Goal: Task Accomplishment & Management: Use online tool/utility

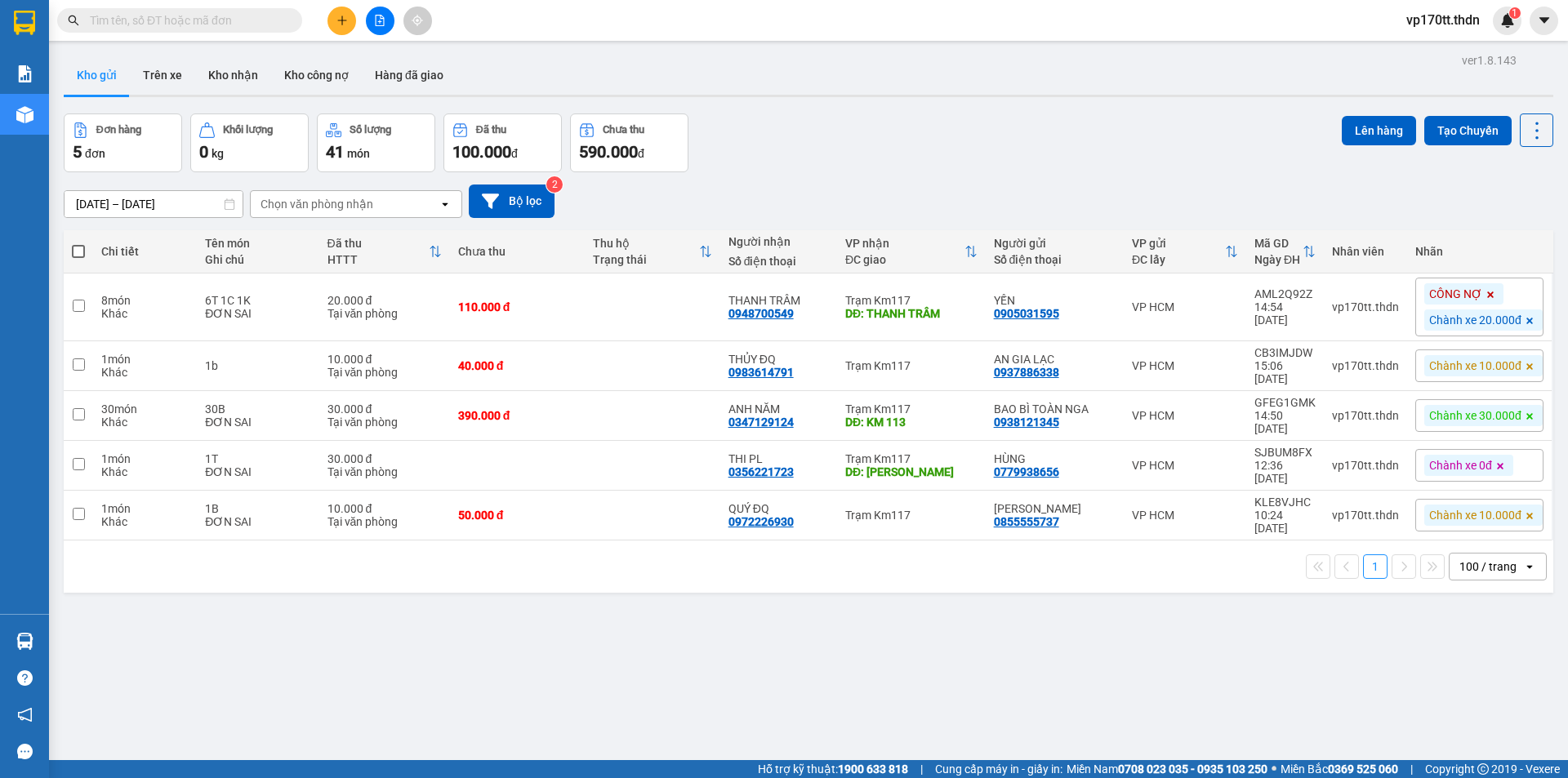
scroll to position [76, 0]
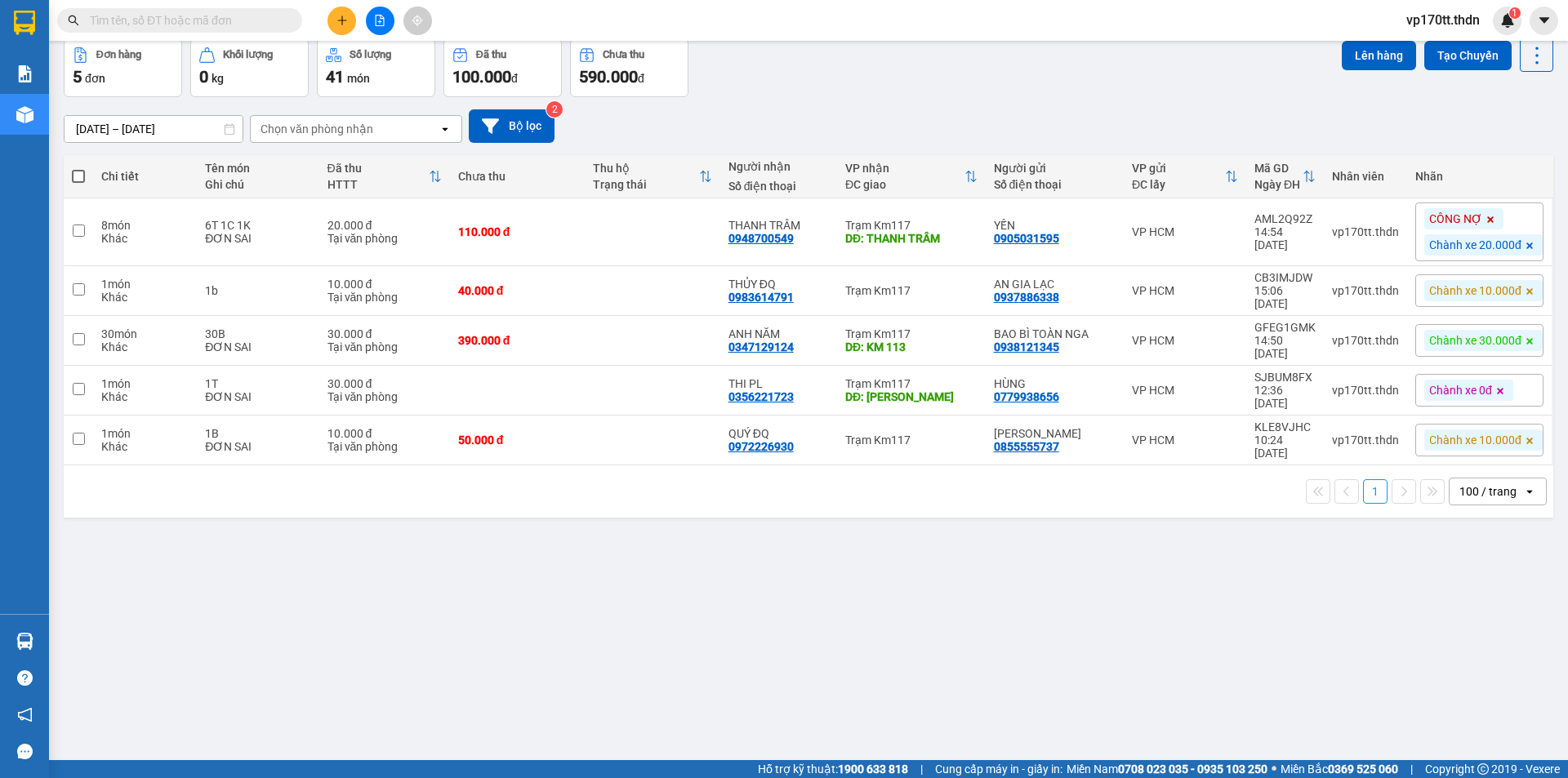
click at [376, 12] on button at bounding box center [380, 20] width 29 height 29
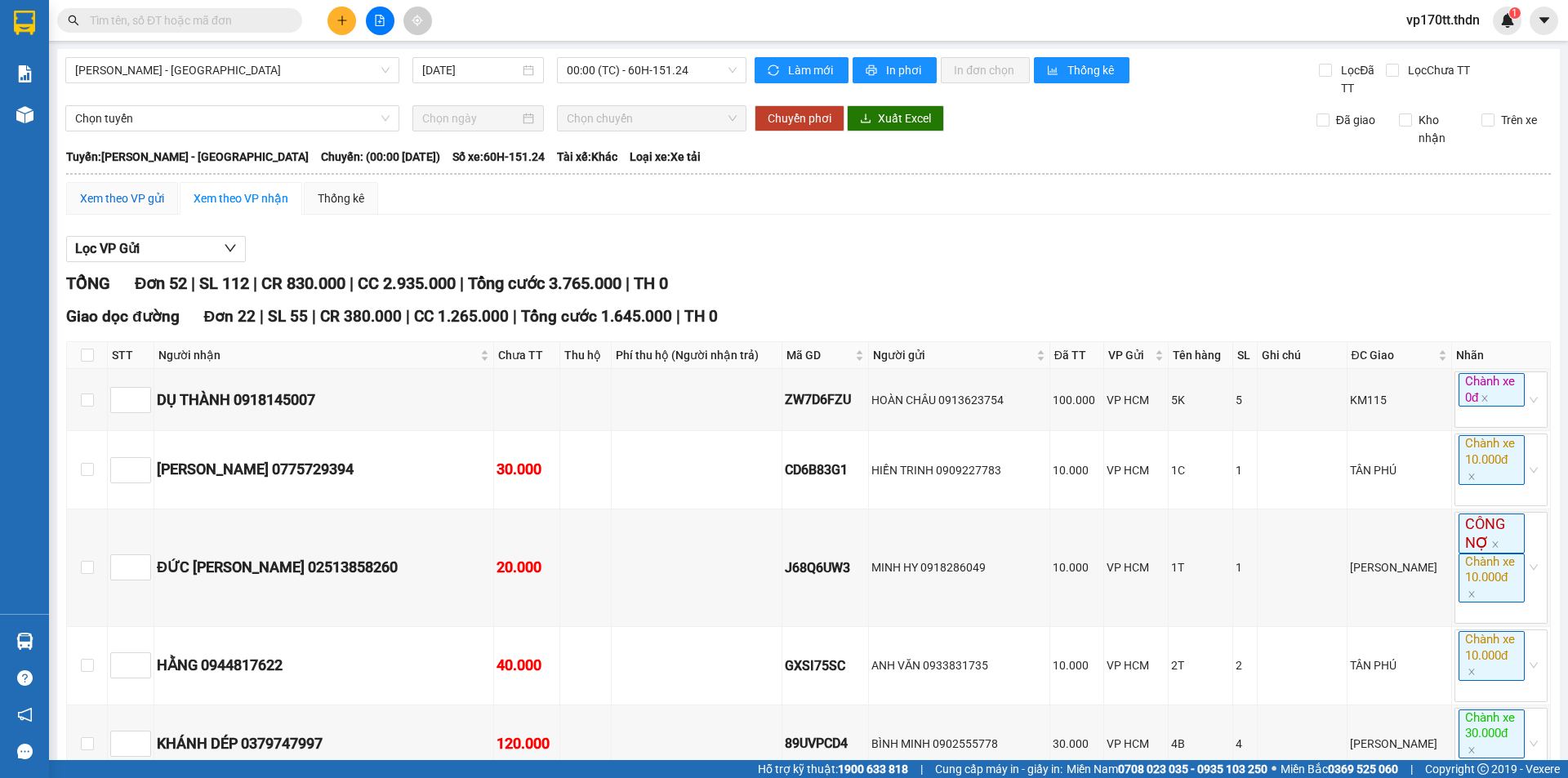
click at [126, 200] on div "Xem theo VP gửi" at bounding box center [122, 198] width 84 height 18
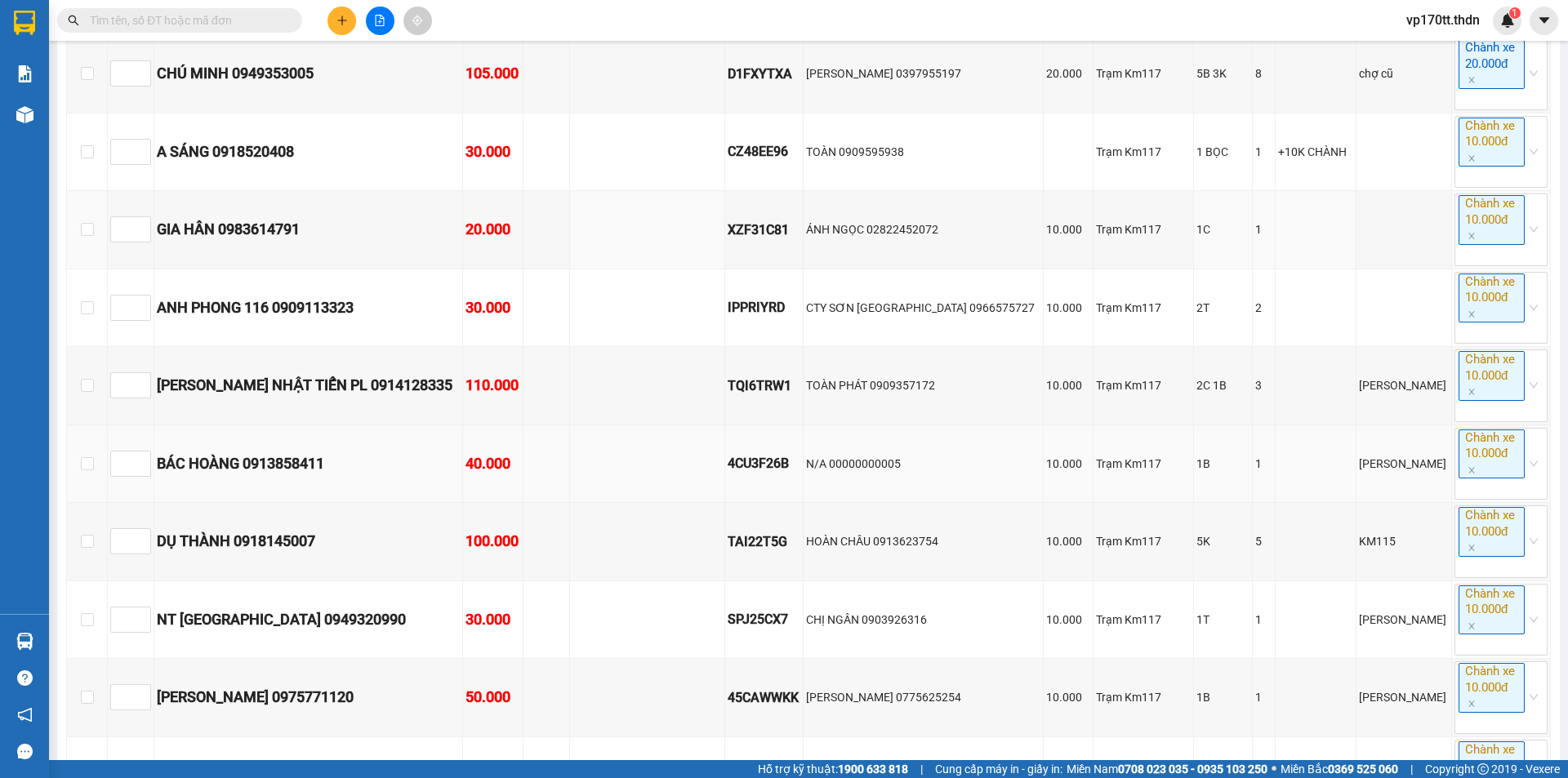
scroll to position [1552, 0]
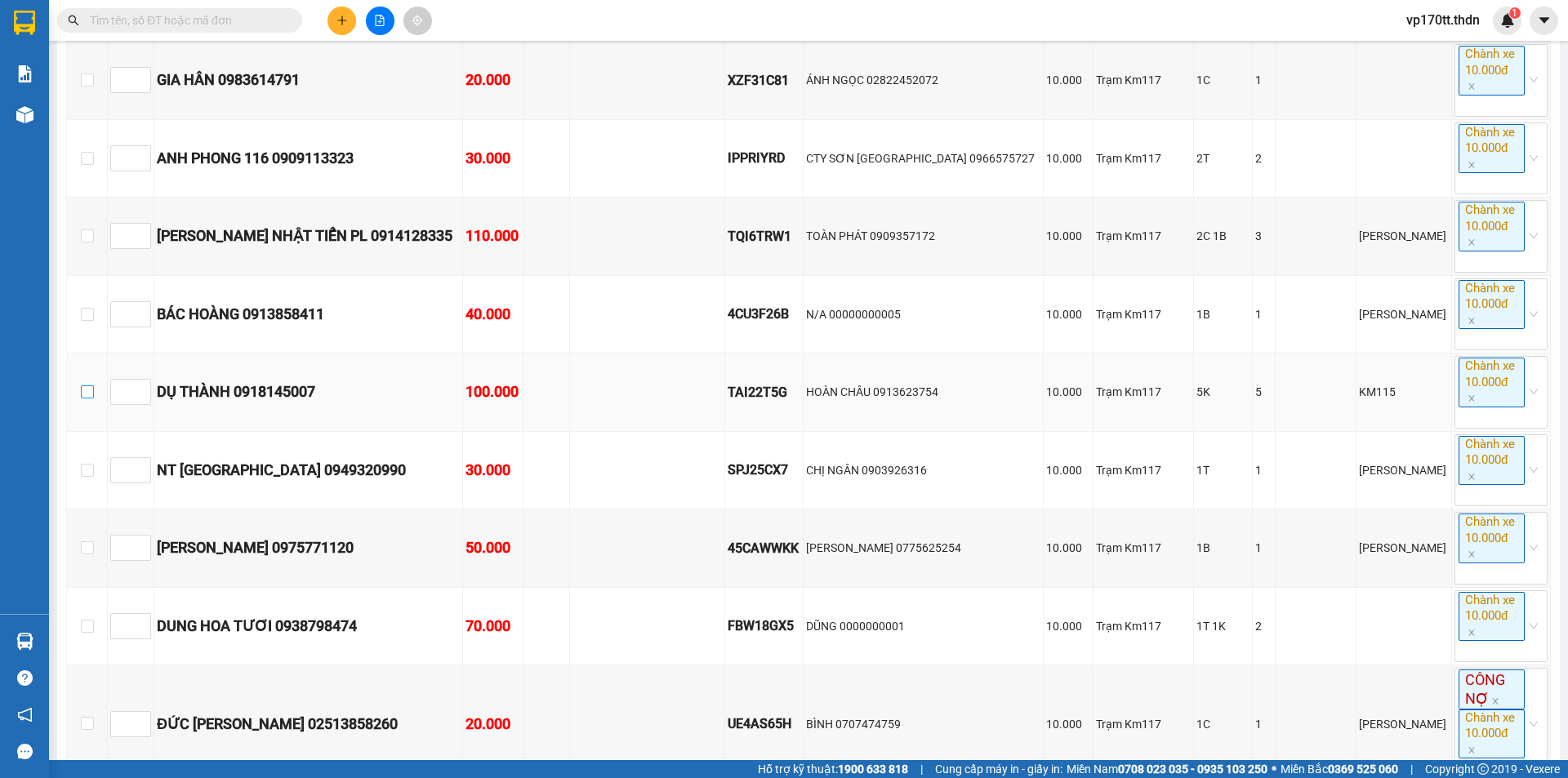
click at [88, 398] on input "checkbox" at bounding box center [88, 392] width 13 height 13
checkbox input "true"
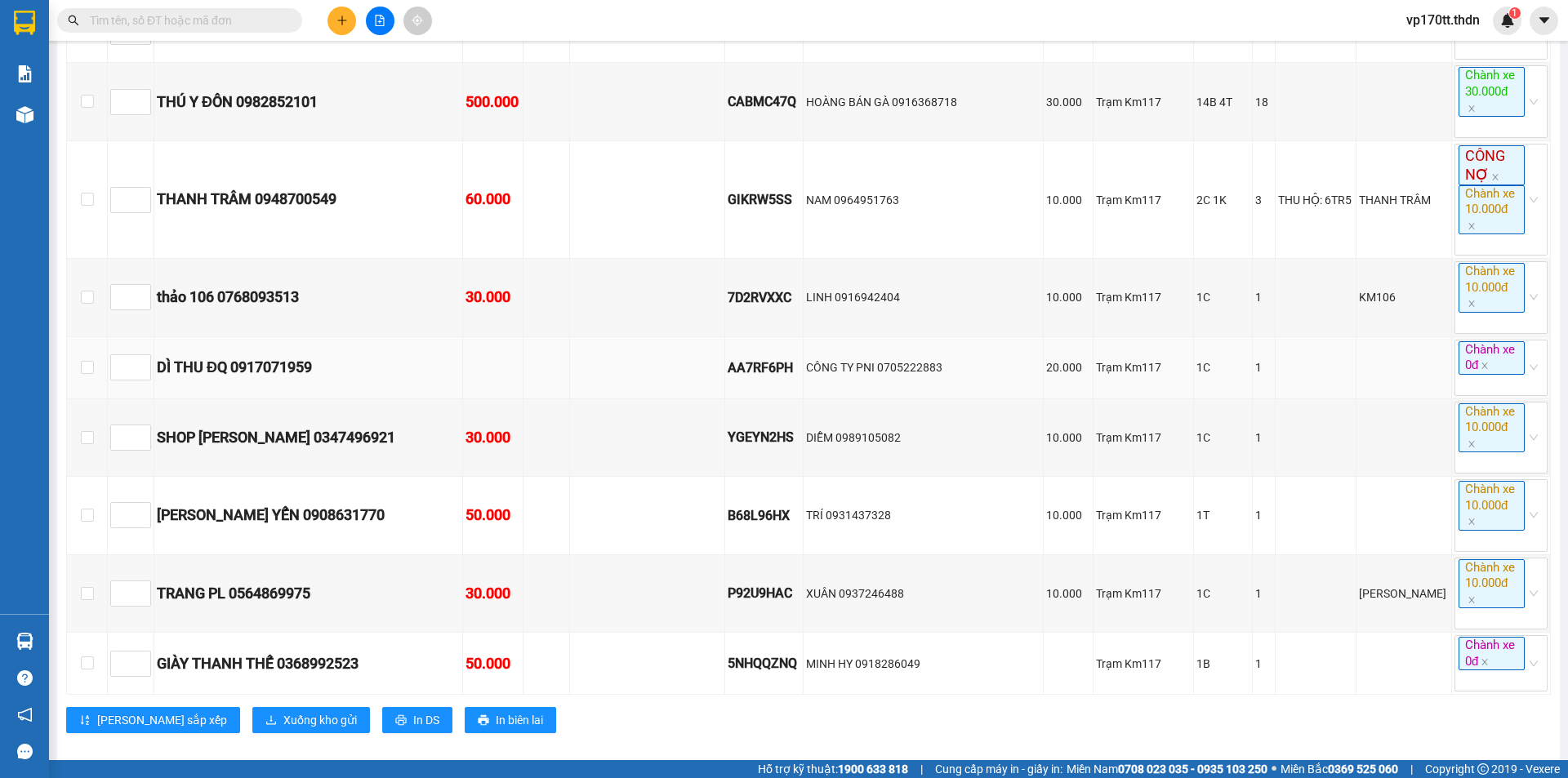
scroll to position [3778, 0]
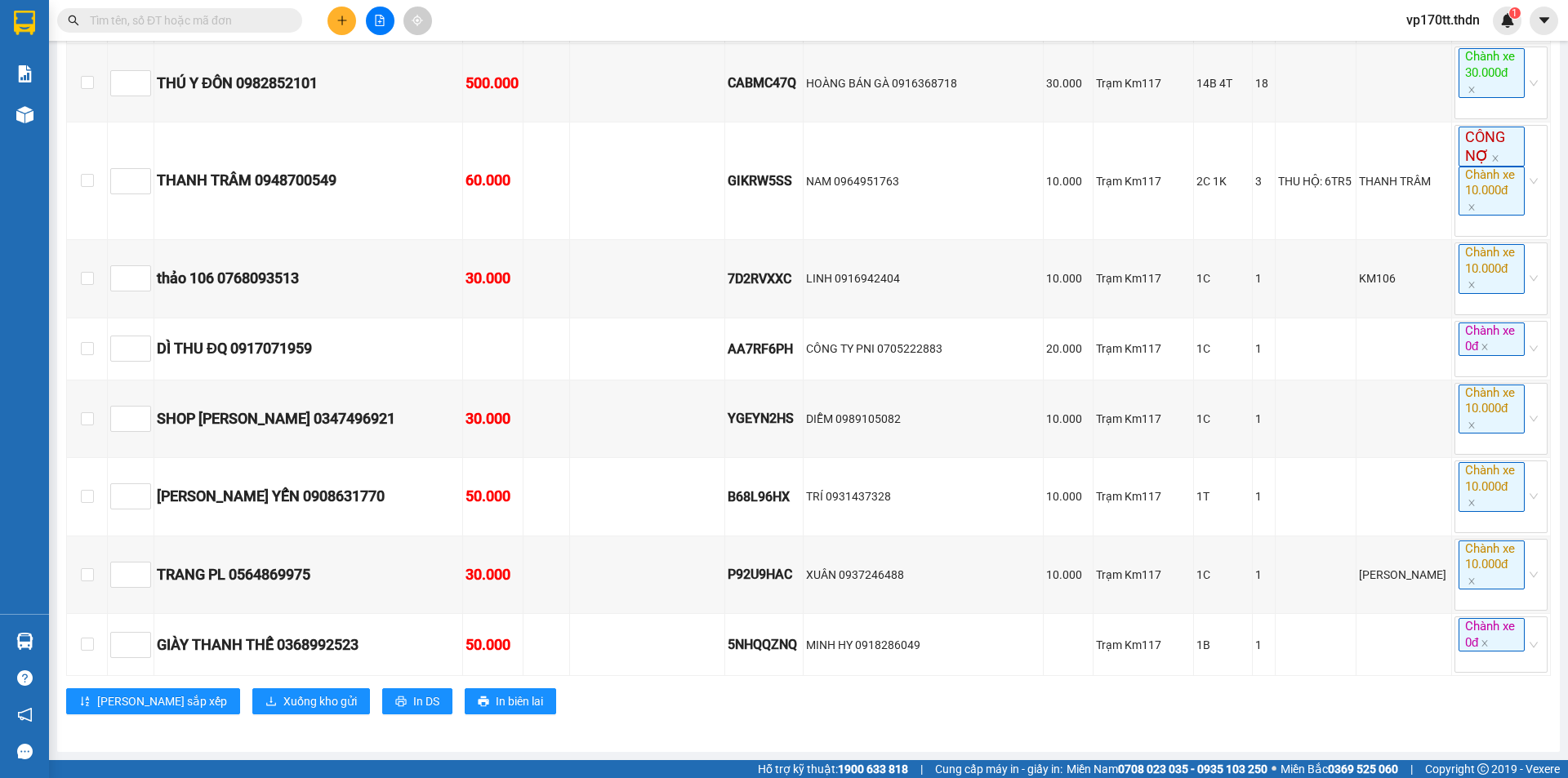
click at [283, 709] on span "Xuống kho gửi" at bounding box center [320, 701] width 74 height 18
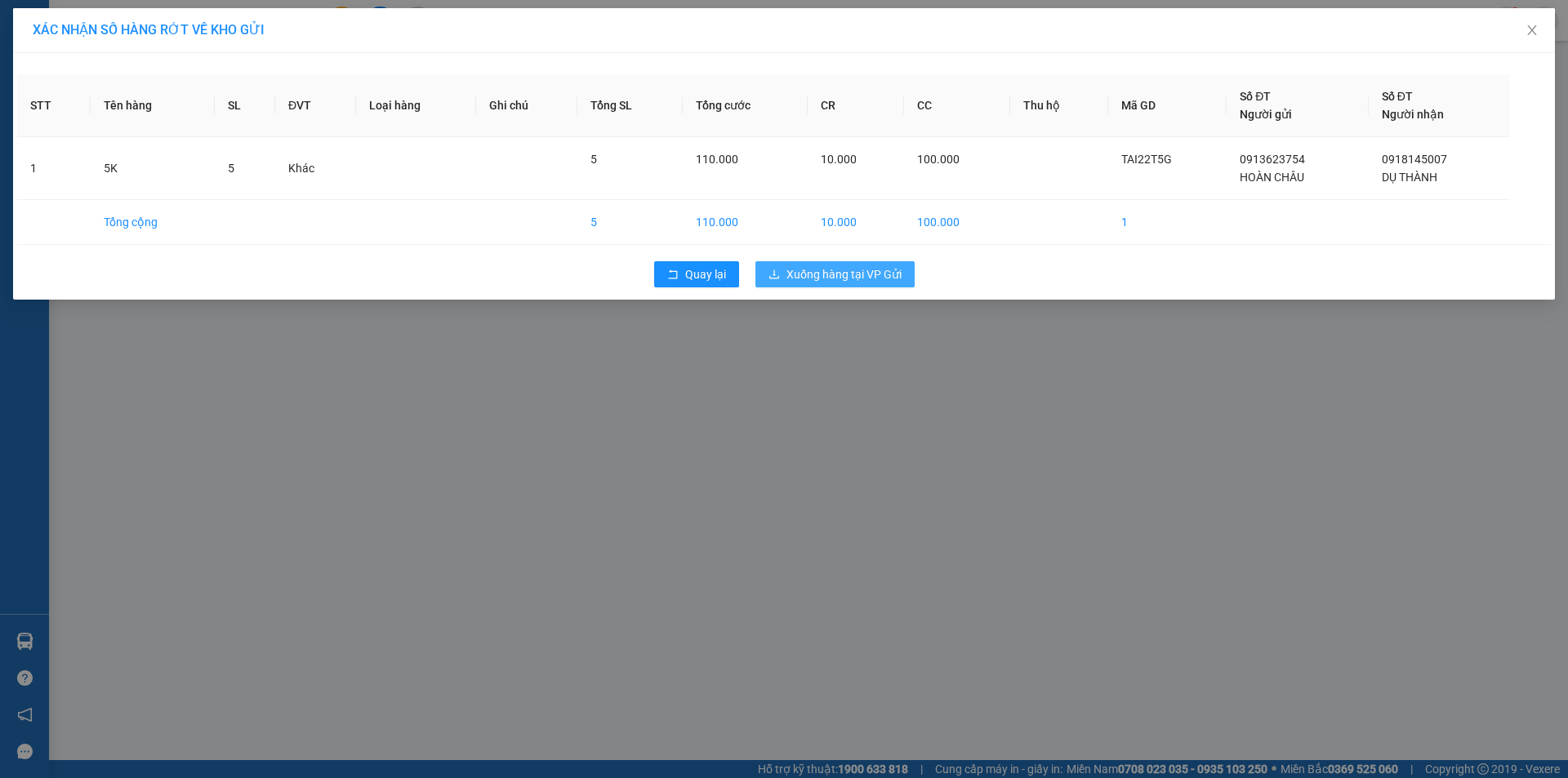
click at [837, 282] on span "Xuống hàng tại VP Gửi" at bounding box center [843, 274] width 115 height 18
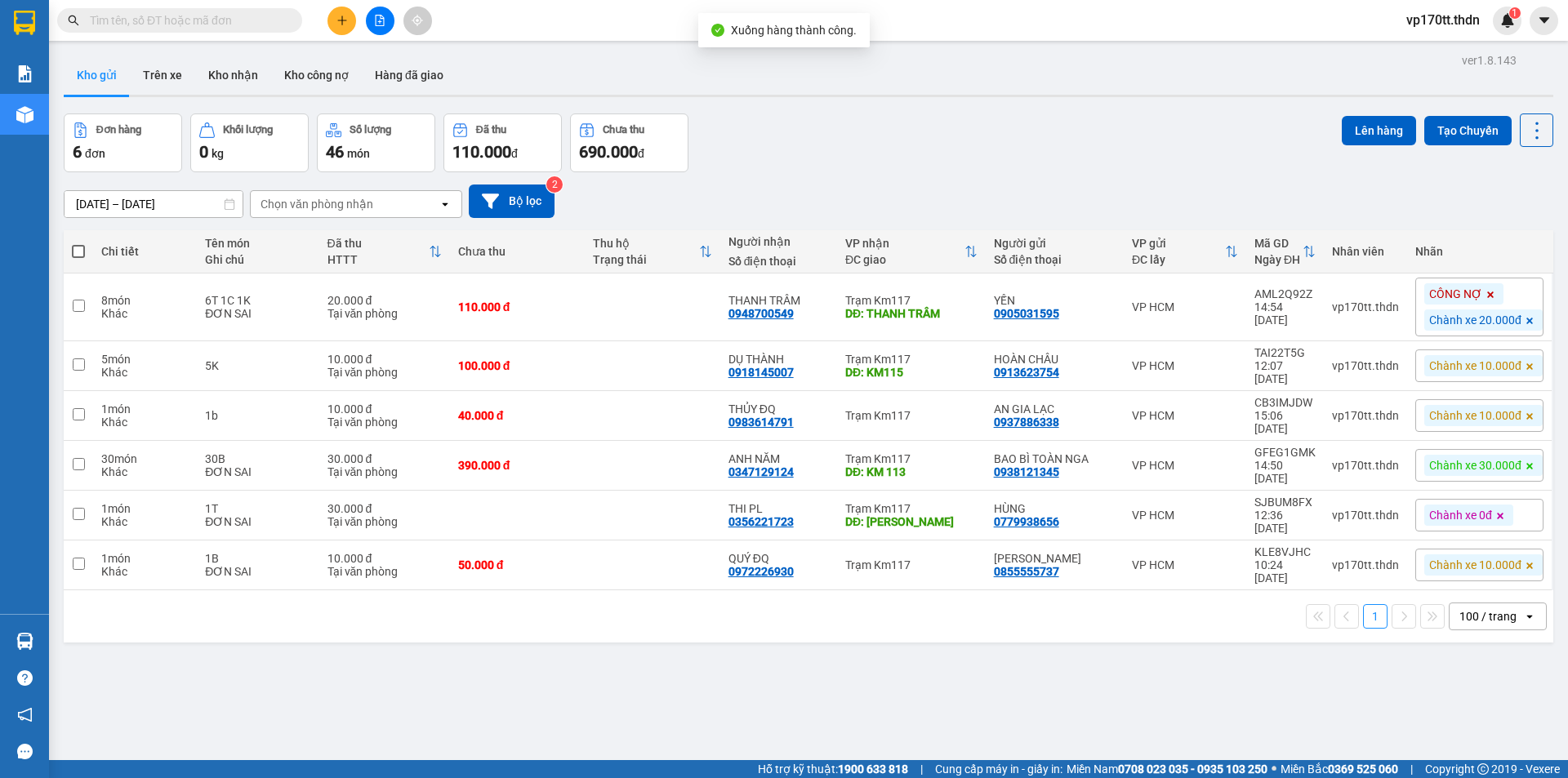
click at [871, 183] on div "[DATE] – [DATE] Press the down arrow key to interact with the calendar and sele…" at bounding box center [808, 201] width 1490 height 58
click at [796, 152] on div "Đơn hàng 6 đơn Khối lượng 0 kg Số lượng 46 món Đã thu 110.000 đ Chưa thu 690.00…" at bounding box center [808, 143] width 1490 height 59
